Goal: Task Accomplishment & Management: Use online tool/utility

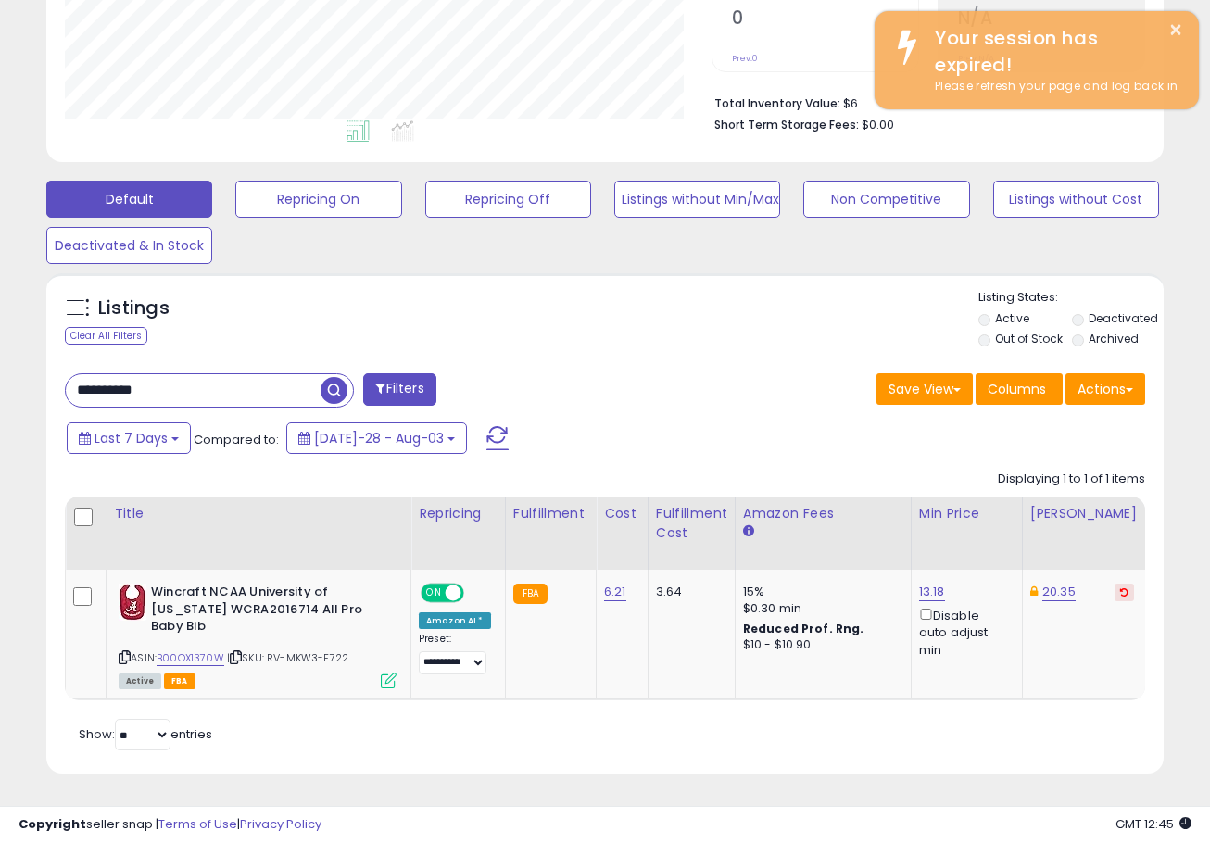
scroll to position [380, 646]
